Goal: Task Accomplishment & Management: Manage account settings

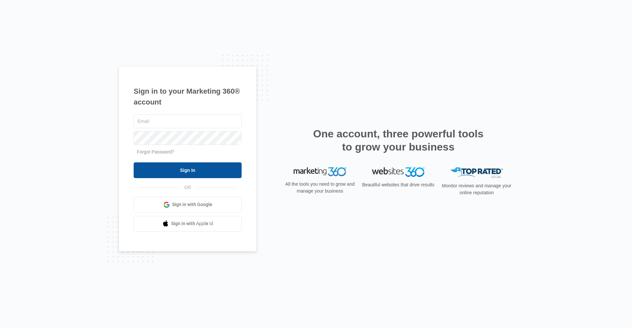
type input "[EMAIL_ADDRESS][DOMAIN_NAME]"
click at [205, 176] on input "Sign In" at bounding box center [188, 171] width 108 height 16
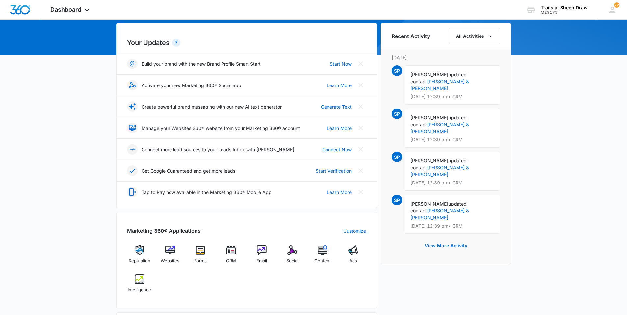
scroll to position [66, 0]
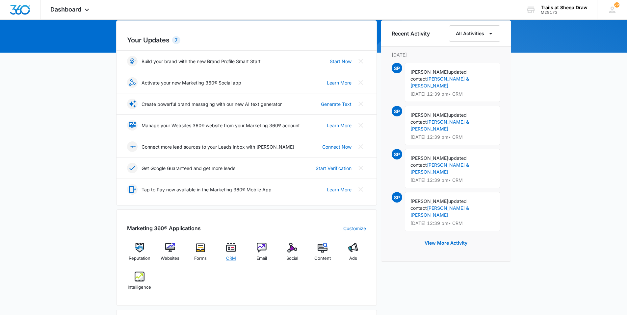
click at [226, 251] on div "CRM" at bounding box center [230, 254] width 25 height 23
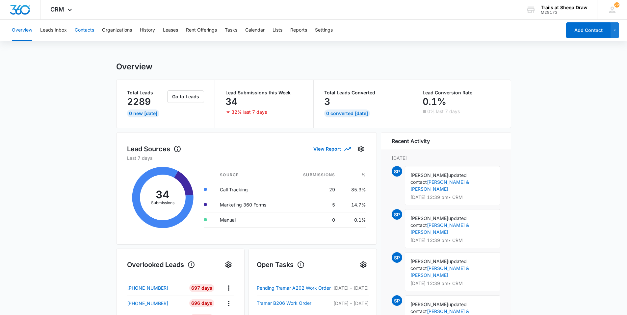
click at [82, 34] on button "Contacts" at bounding box center [84, 30] width 19 height 21
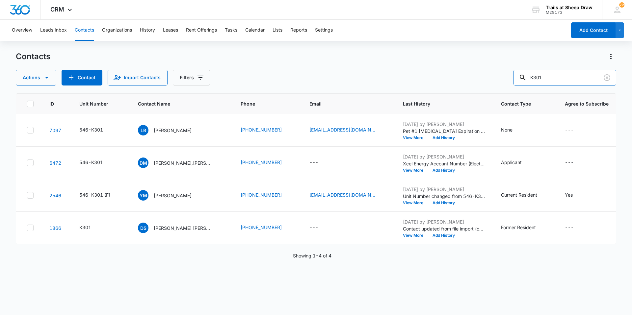
drag, startPoint x: 558, startPoint y: 75, endPoint x: 482, endPoint y: 86, distance: 76.3
click at [482, 86] on div "Contacts Actions Contact Import Contacts Filters K301 ID Unit Number Contact Na…" at bounding box center [316, 182] width 600 height 263
type input "U201"
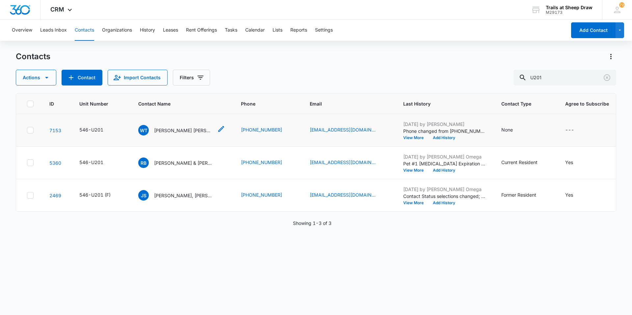
click at [168, 131] on p "[PERSON_NAME] [PERSON_NAME] & [PERSON_NAME] [PERSON_NAME]" at bounding box center [183, 130] width 59 height 7
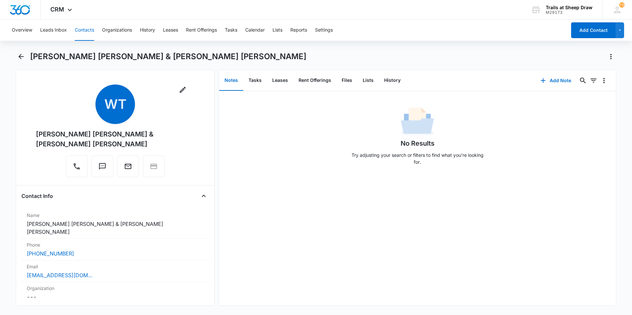
drag, startPoint x: 113, startPoint y: 146, endPoint x: 35, endPoint y: 135, distance: 78.7
click at [35, 135] on div "Remove [PERSON_NAME] [PERSON_NAME] [PERSON_NAME] & [PERSON_NAME] [PERSON_NAME]" at bounding box center [115, 132] width 188 height 95
copy div "[PERSON_NAME] [PERSON_NAME] & [PERSON_NAME] [PERSON_NAME]"
click at [18, 57] on icon "Back" at bounding box center [21, 57] width 8 height 8
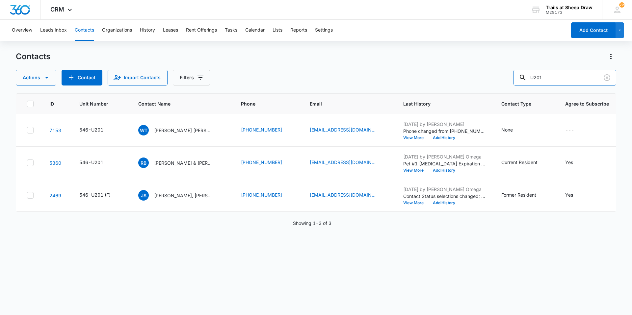
drag, startPoint x: 561, startPoint y: 78, endPoint x: 467, endPoint y: 91, distance: 94.8
click at [467, 91] on div "Contacts Actions Contact Import Contacts Filters U201 ID Unit Number Contact Na…" at bounding box center [316, 182] width 600 height 263
type input "B201"
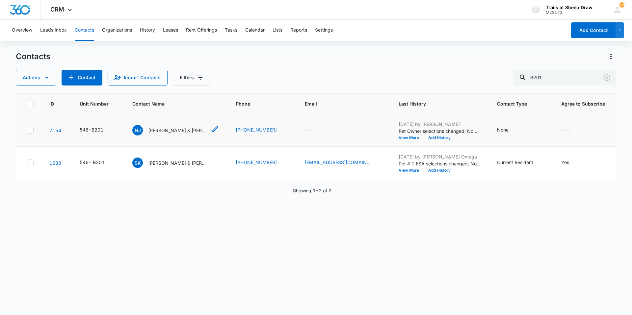
click at [158, 129] on p "[PERSON_NAME] & [PERSON_NAME]" at bounding box center [177, 130] width 59 height 7
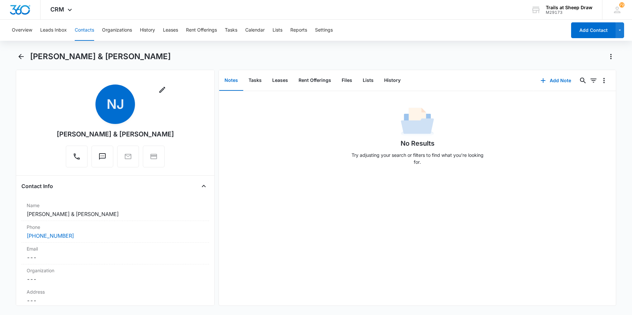
drag, startPoint x: 190, startPoint y: 133, endPoint x: 39, endPoint y: 129, distance: 150.4
click at [39, 129] on div "Remove NJ [PERSON_NAME] & [PERSON_NAME]" at bounding box center [115, 128] width 188 height 86
copy div "[PERSON_NAME] & [PERSON_NAME]"
click at [22, 62] on div "[PERSON_NAME] & [PERSON_NAME]" at bounding box center [316, 60] width 600 height 18
click at [21, 57] on icon "Back" at bounding box center [20, 56] width 5 height 5
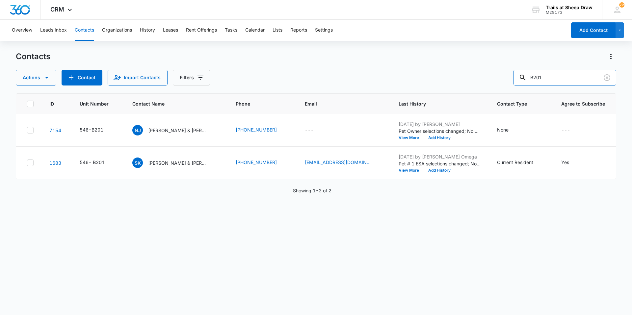
drag, startPoint x: 567, startPoint y: 76, endPoint x: 463, endPoint y: 85, distance: 104.0
click at [464, 85] on div "Actions Contact Import Contacts Filters B201" at bounding box center [316, 78] width 600 height 16
type input "T307"
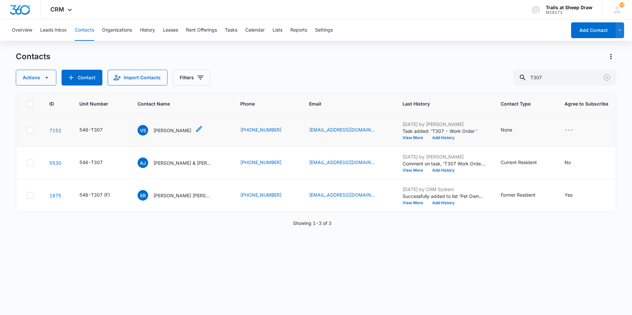
click at [166, 131] on p "[PERSON_NAME]" at bounding box center [172, 130] width 38 height 7
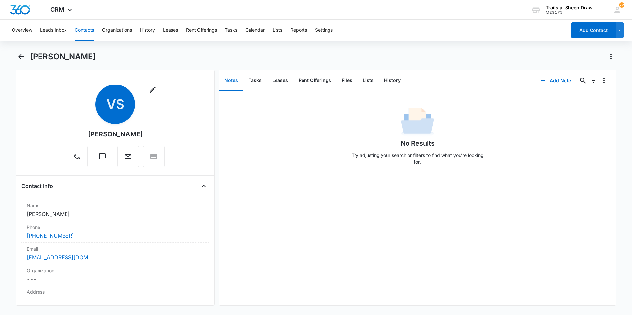
drag, startPoint x: 143, startPoint y: 137, endPoint x: 89, endPoint y: 132, distance: 53.5
click at [89, 132] on div "Remove VS [PERSON_NAME]" at bounding box center [115, 126] width 99 height 83
copy div "[PERSON_NAME]"
click at [23, 57] on icon "Back" at bounding box center [21, 57] width 8 height 8
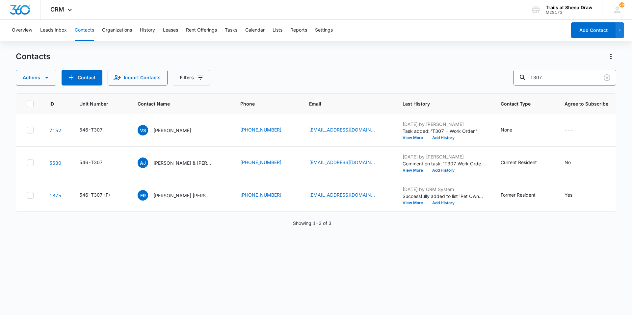
drag, startPoint x: 560, startPoint y: 78, endPoint x: 507, endPoint y: 79, distance: 52.7
click at [507, 79] on div "Actions Contact Import Contacts Filters T307" at bounding box center [316, 78] width 600 height 16
type input "U201"
click at [166, 133] on p "[PERSON_NAME] [PERSON_NAME] & [PERSON_NAME] [PERSON_NAME]" at bounding box center [183, 130] width 59 height 7
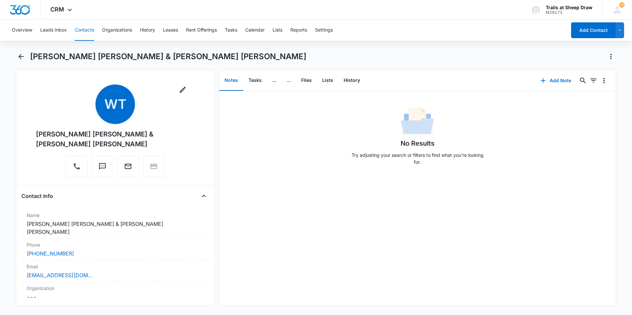
drag, startPoint x: 116, startPoint y: 146, endPoint x: 13, endPoint y: 132, distance: 103.9
click at [13, 132] on main "[PERSON_NAME] [PERSON_NAME] & [PERSON_NAME] [PERSON_NAME] Remove [PERSON_NAME] …" at bounding box center [316, 182] width 632 height 263
copy div "[PERSON_NAME] [PERSON_NAME] & [PERSON_NAME] [PERSON_NAME]"
click at [22, 60] on icon "Back" at bounding box center [21, 57] width 8 height 8
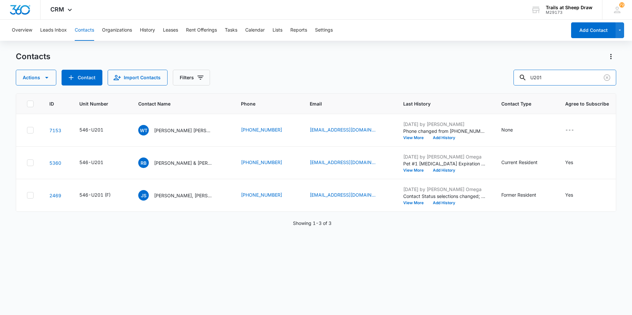
drag, startPoint x: 568, startPoint y: 77, endPoint x: 460, endPoint y: 89, distance: 108.9
click at [460, 89] on div "Contacts Actions Contact Import Contacts Filters U201 ID Unit Number Contact Na…" at bounding box center [316, 182] width 600 height 263
type input "B201"
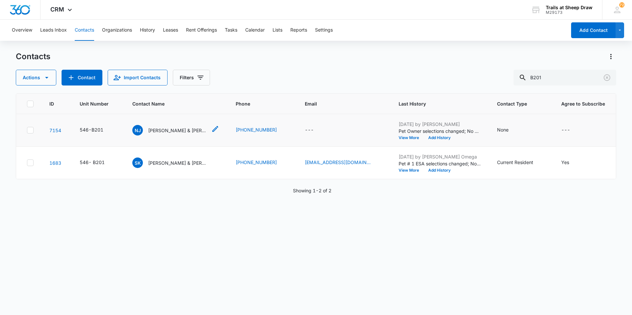
click at [180, 133] on p "[PERSON_NAME] & [PERSON_NAME]" at bounding box center [177, 130] width 59 height 7
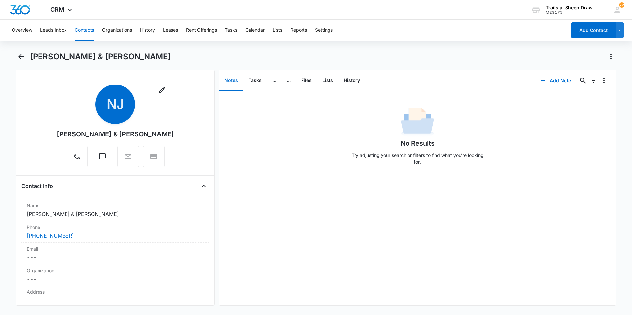
drag, startPoint x: 181, startPoint y: 135, endPoint x: 41, endPoint y: 139, distance: 140.2
click at [41, 139] on div "Remove NJ [PERSON_NAME] & [PERSON_NAME]" at bounding box center [115, 128] width 188 height 86
copy div "[PERSON_NAME] & [PERSON_NAME]"
click at [22, 54] on icon "Back" at bounding box center [21, 57] width 8 height 8
